Goal: Task Accomplishment & Management: Complete application form

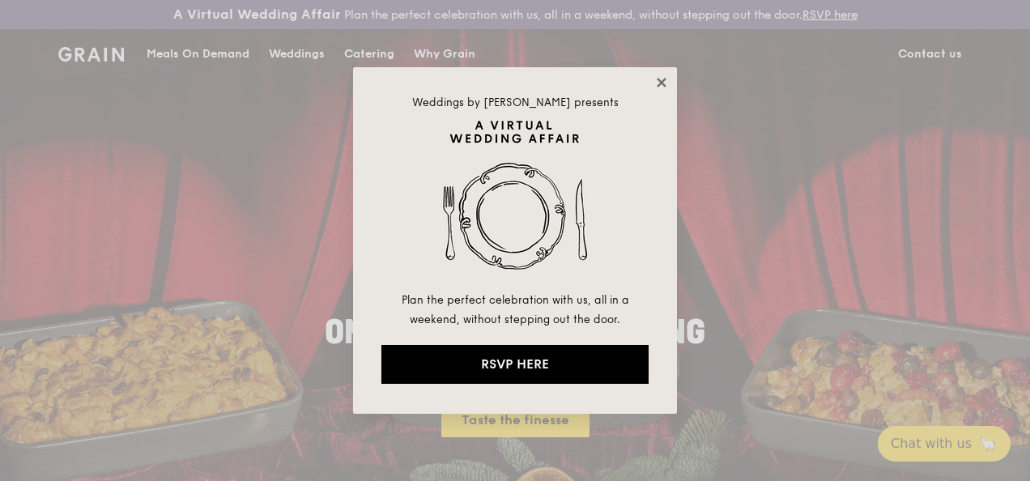
click at [656, 84] on icon at bounding box center [661, 82] width 15 height 15
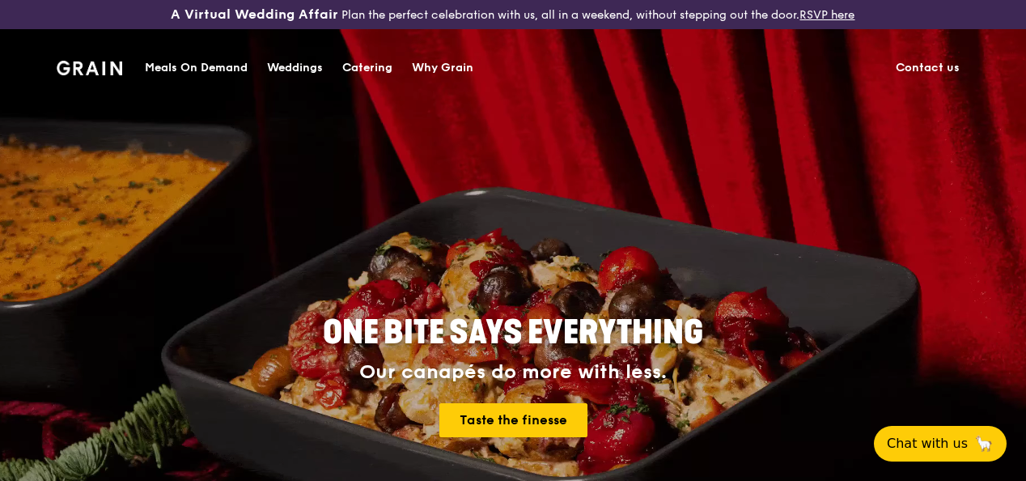
click at [931, 62] on link "Contact us" at bounding box center [927, 68] width 83 height 49
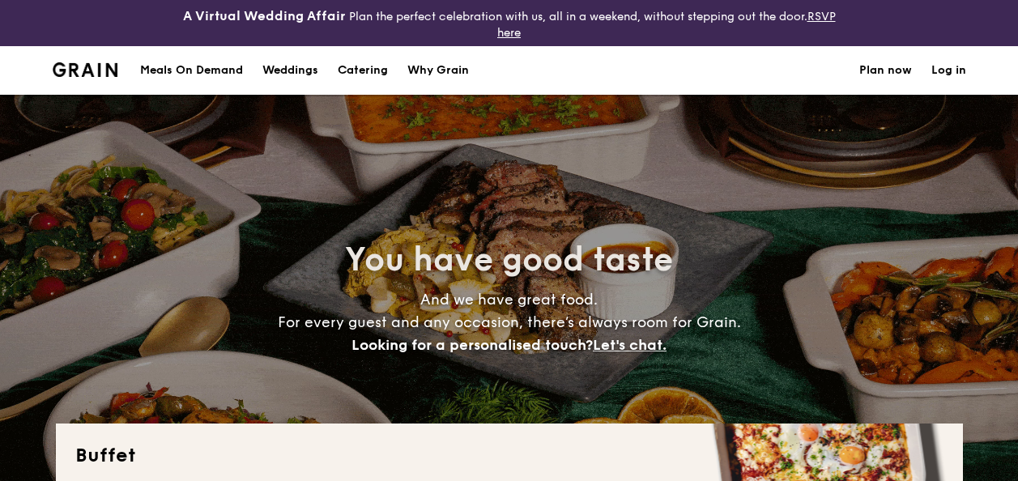
select select
